Goal: Complete application form: Complete application form

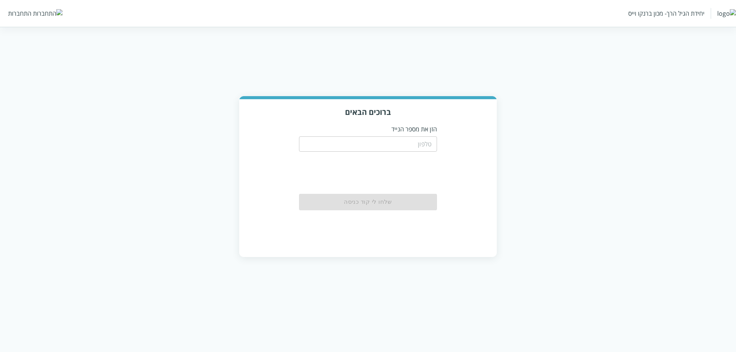
click at [376, 138] on input "tel" at bounding box center [368, 143] width 138 height 15
type input "0504199999"
click at [384, 206] on button "שלחו לי קוד כניסה" at bounding box center [368, 202] width 138 height 17
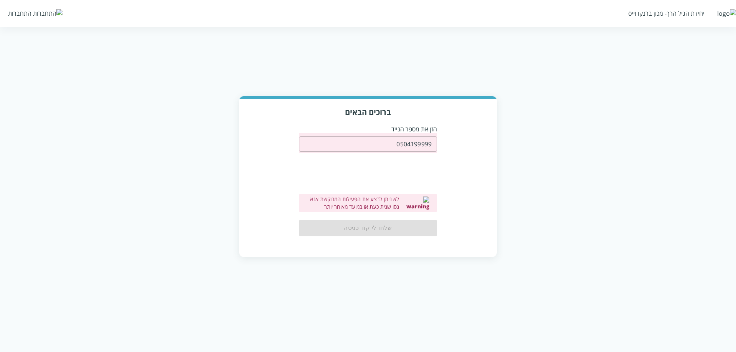
click at [422, 144] on input "0504199999" at bounding box center [368, 143] width 138 height 15
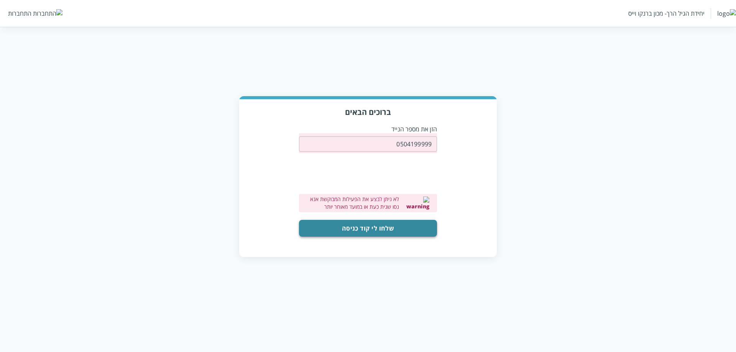
click at [373, 232] on button "שלחו לי קוד כניסה" at bounding box center [368, 228] width 138 height 17
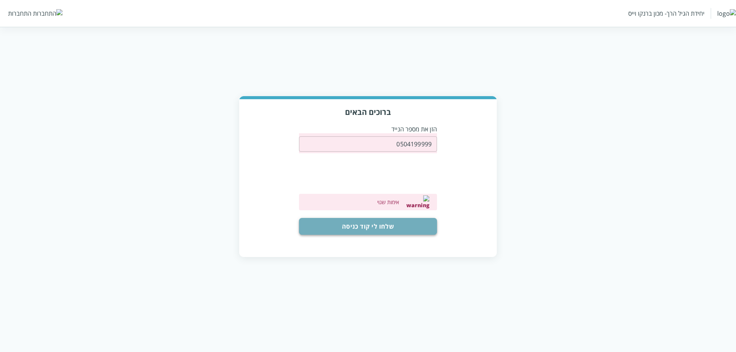
click at [395, 220] on button "שלחו לי קוד כניסה" at bounding box center [368, 226] width 138 height 17
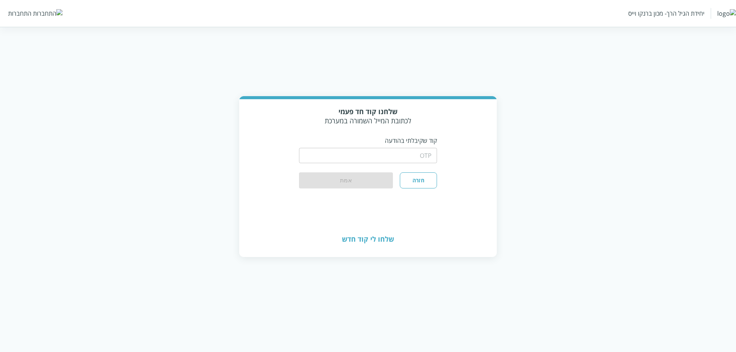
click at [419, 159] on input "string" at bounding box center [368, 155] width 138 height 15
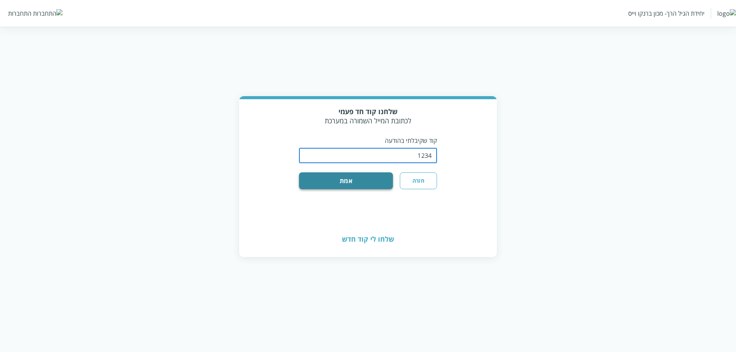
type input "1234"
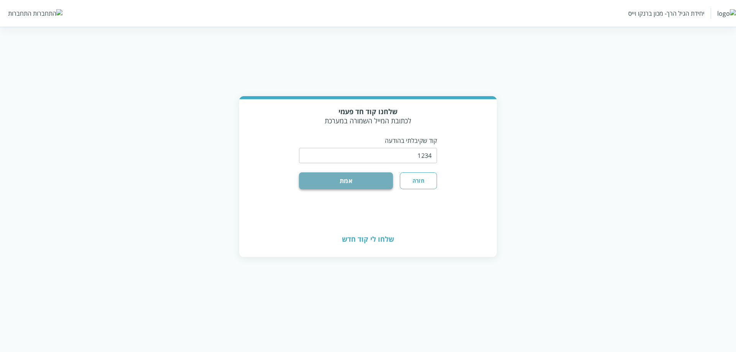
click at [357, 184] on button "אמת" at bounding box center [346, 180] width 94 height 17
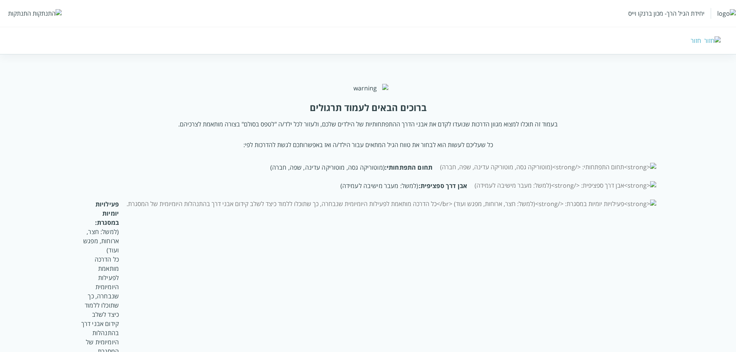
click at [25, 16] on div "התנתקות" at bounding box center [19, 13] width 23 height 8
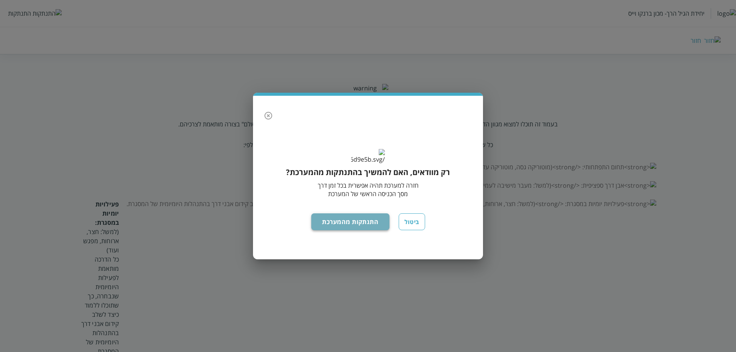
click at [343, 230] on button "התנתקות מהמערכת" at bounding box center [350, 221] width 79 height 17
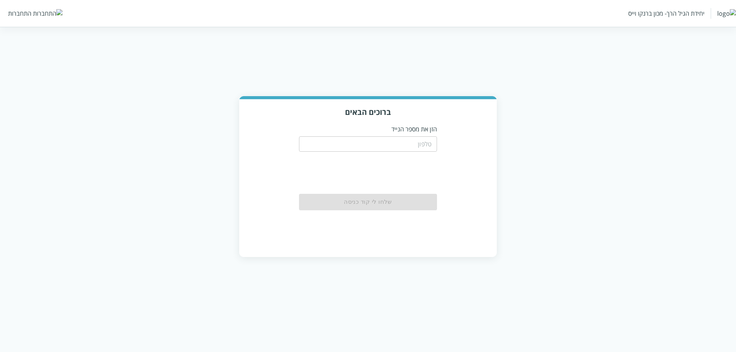
click at [407, 145] on input "tel" at bounding box center [368, 143] width 138 height 15
paste input "0504199999"
type input "0504199999"
click at [407, 207] on button "שלחו לי קוד כניסה" at bounding box center [368, 202] width 138 height 17
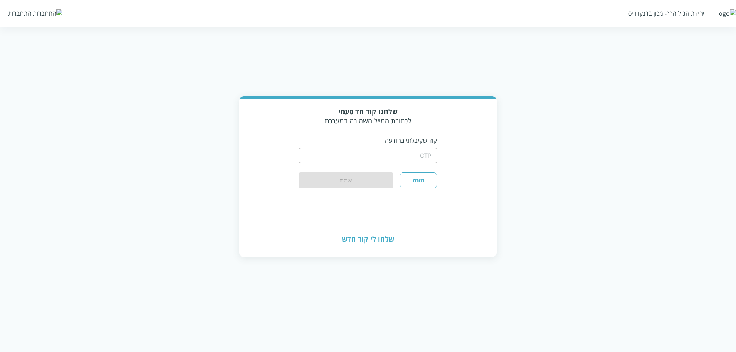
click at [399, 158] on input "string" at bounding box center [368, 155] width 138 height 15
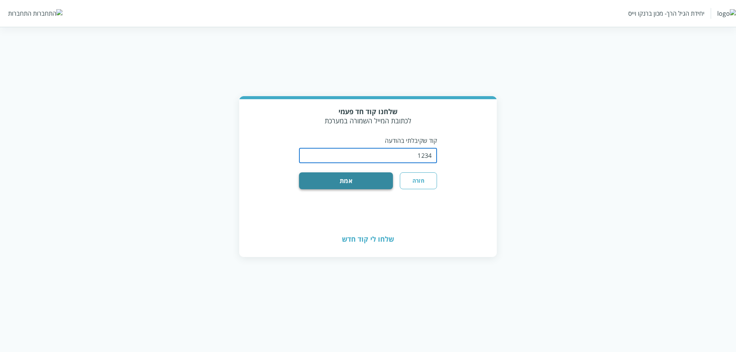
type input "1234"
click at [372, 178] on button "אמת" at bounding box center [346, 180] width 94 height 17
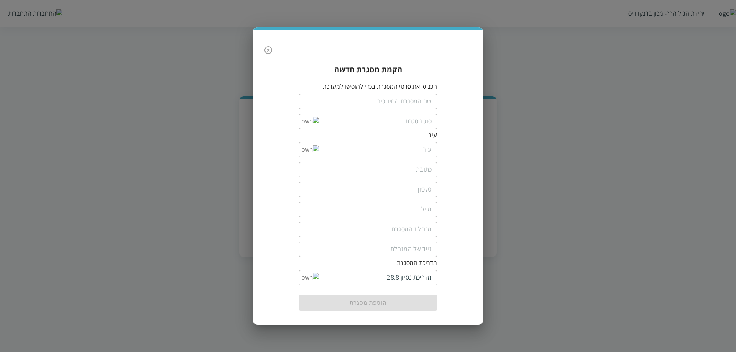
click at [418, 102] on input "text" at bounding box center [368, 101] width 138 height 15
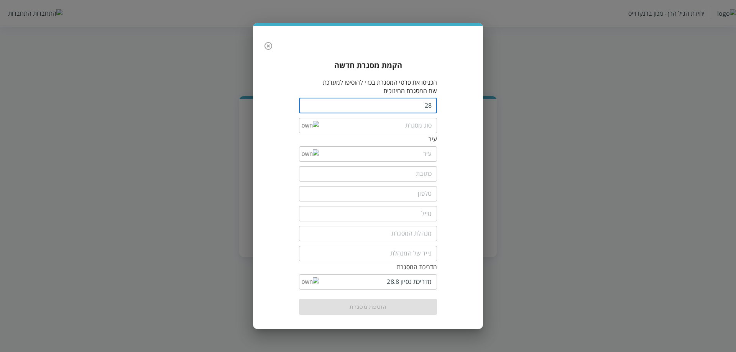
type input "2"
click at [425, 93] on input "text" at bounding box center [368, 97] width 138 height 15
click at [425, 103] on input "28" at bounding box center [368, 105] width 138 height 15
type input "n"
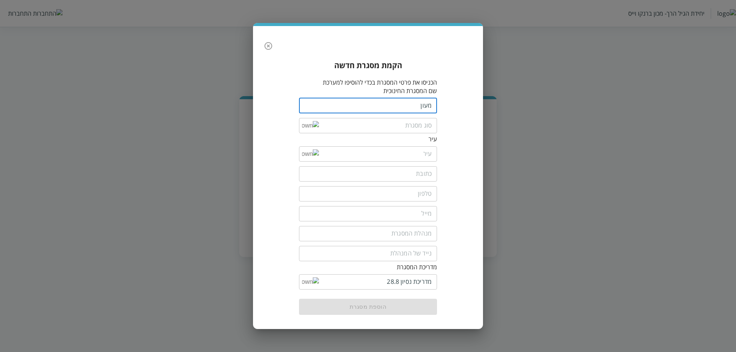
type input "מעון"
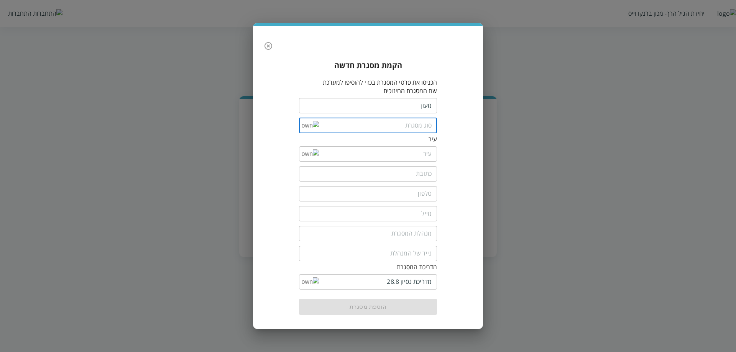
click at [428, 126] on input "list" at bounding box center [375, 125] width 113 height 15
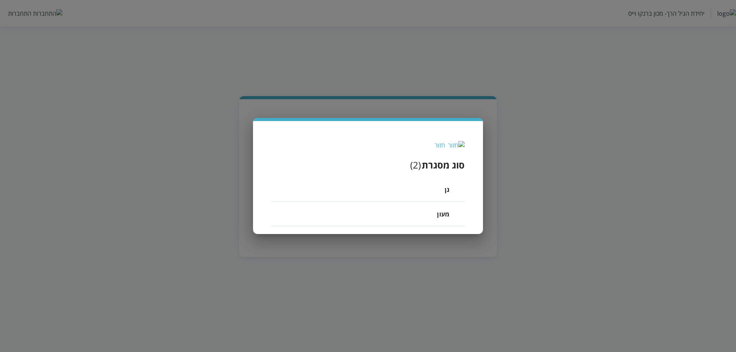
click at [424, 217] on li "מעון" at bounding box center [367, 214] width 193 height 25
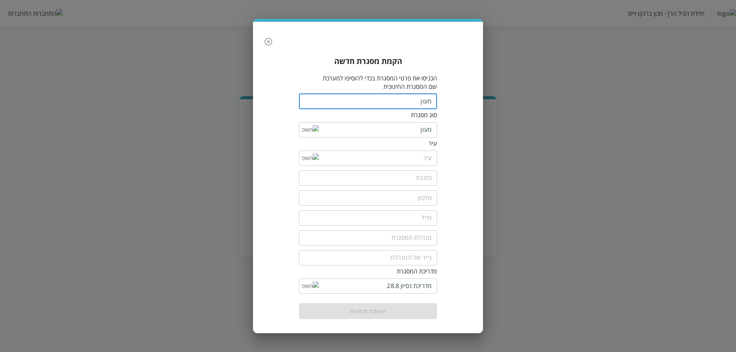
click at [422, 103] on input "מעון" at bounding box center [368, 101] width 138 height 15
type input "מעונון"
click at [415, 159] on input "list" at bounding box center [375, 158] width 113 height 15
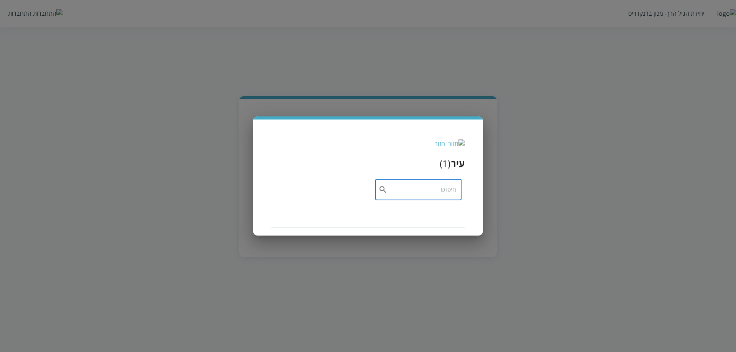
click at [426, 194] on input "text" at bounding box center [421, 189] width 69 height 21
click at [460, 146] on img at bounding box center [456, 143] width 16 height 8
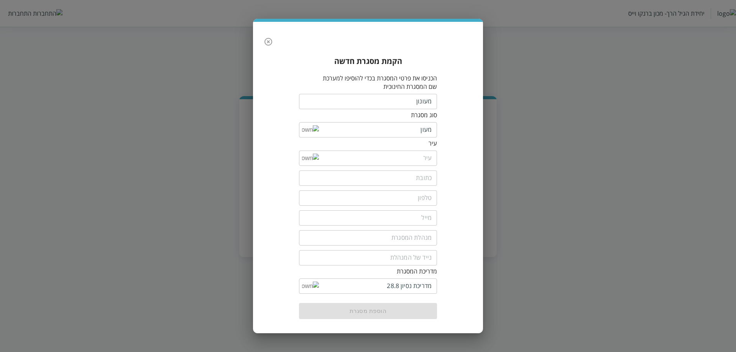
click at [303, 161] on div "​" at bounding box center [368, 158] width 138 height 15
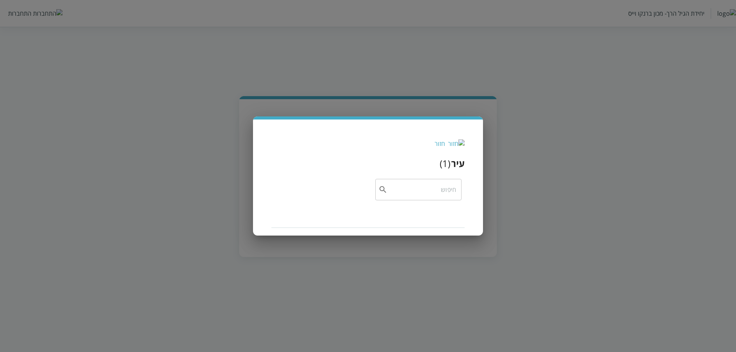
click at [459, 139] on div "חזור עיר ( 1 ) ​" at bounding box center [367, 180] width 193 height 96
click at [463, 144] on img at bounding box center [456, 143] width 16 height 8
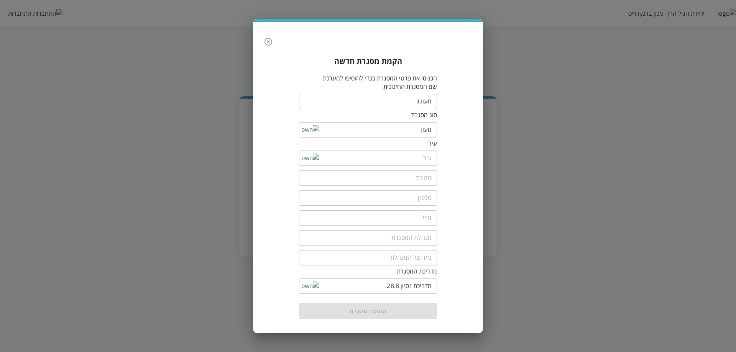
click at [396, 162] on input "list" at bounding box center [375, 158] width 113 height 15
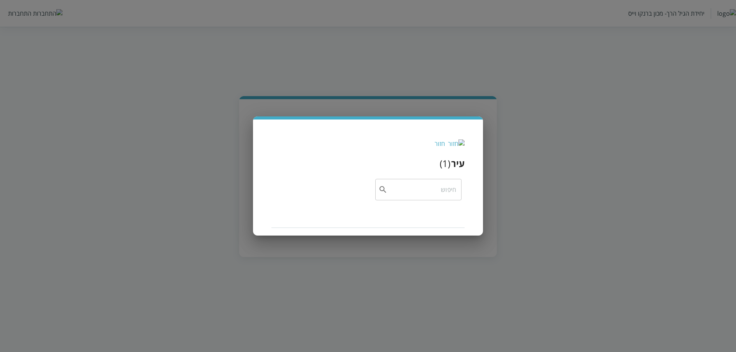
click at [464, 141] on img at bounding box center [456, 143] width 16 height 8
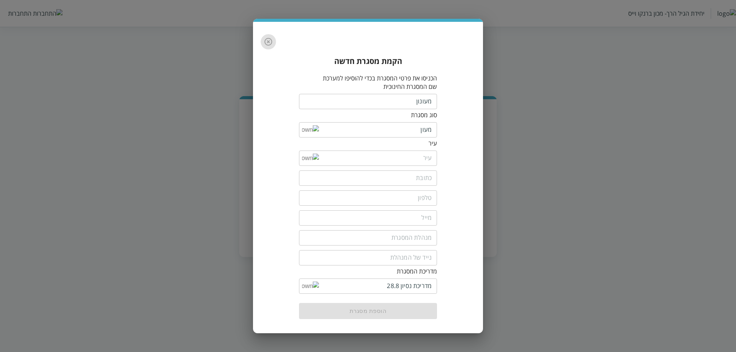
click at [267, 44] on icon "button" at bounding box center [268, 41] width 9 height 9
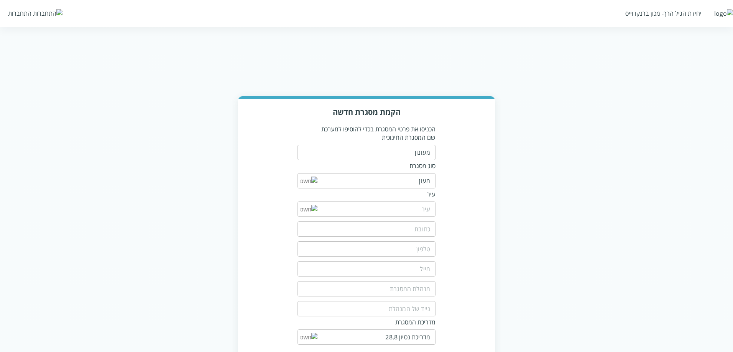
click at [16, 13] on div "התחברות" at bounding box center [19, 13] width 23 height 8
